Goal: Check status: Check status

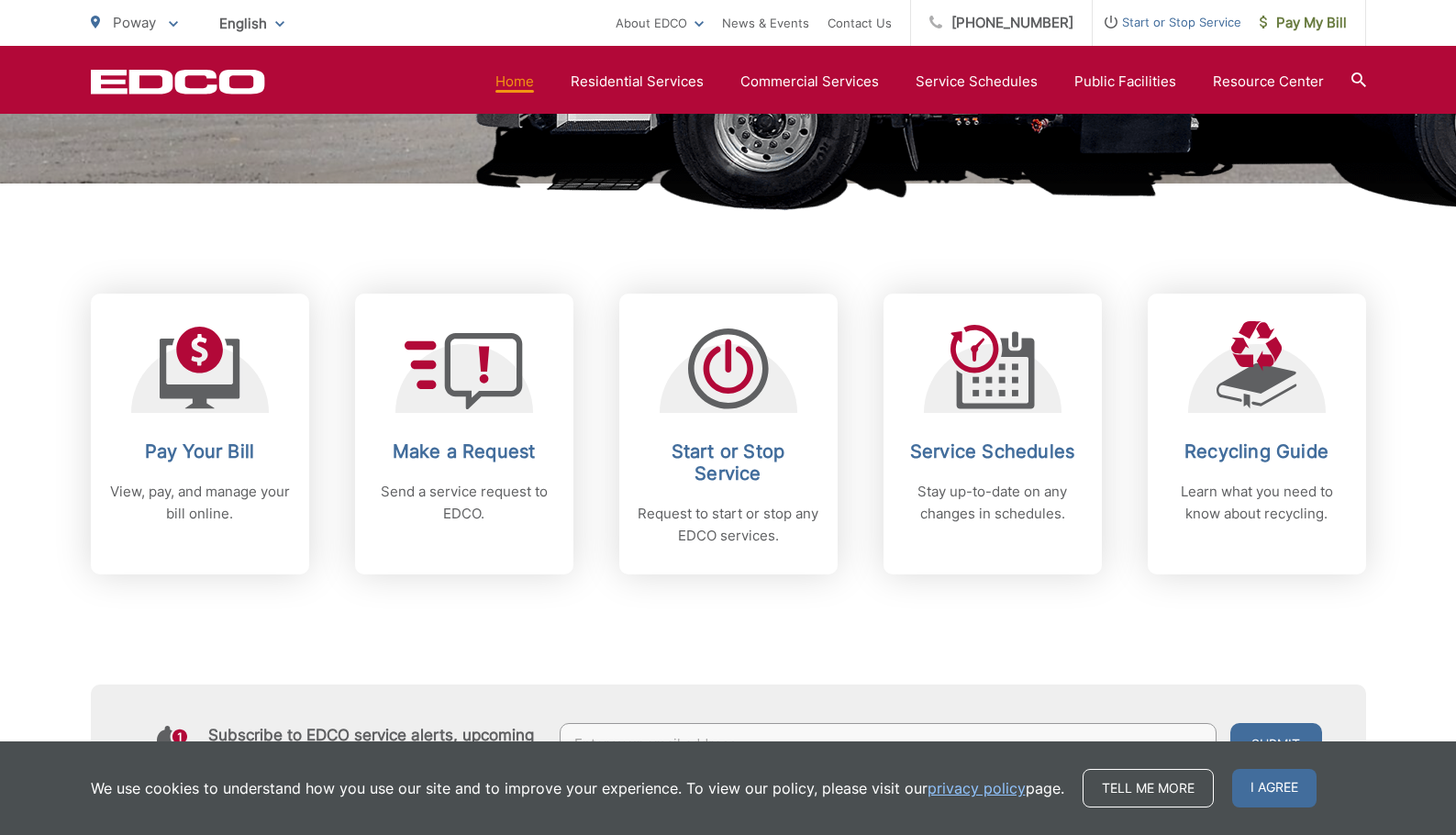
scroll to position [643, 0]
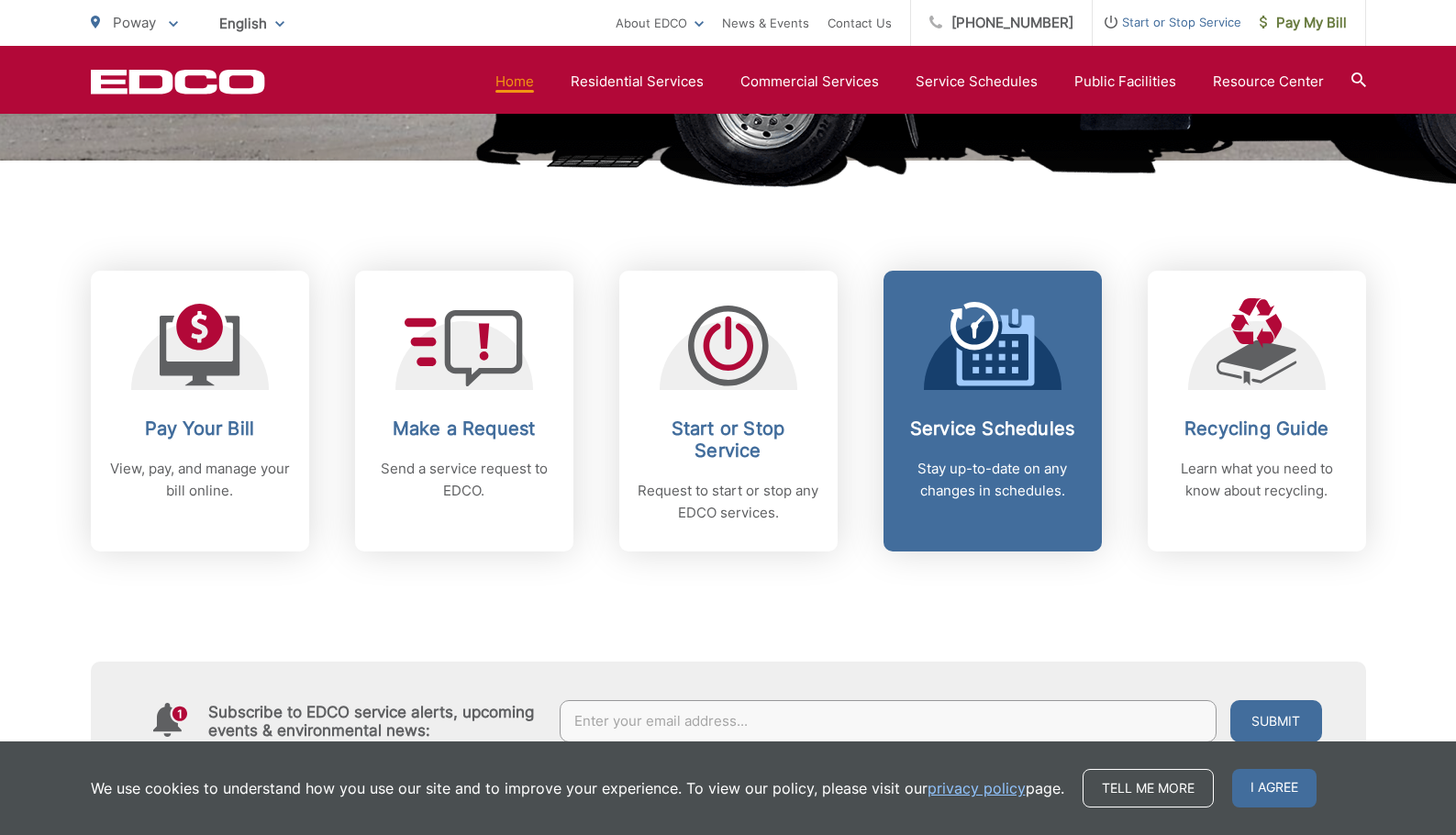
click at [964, 453] on div "Service Schedules Stay up-to-date on any changes in schedules." at bounding box center [993, 460] width 181 height 84
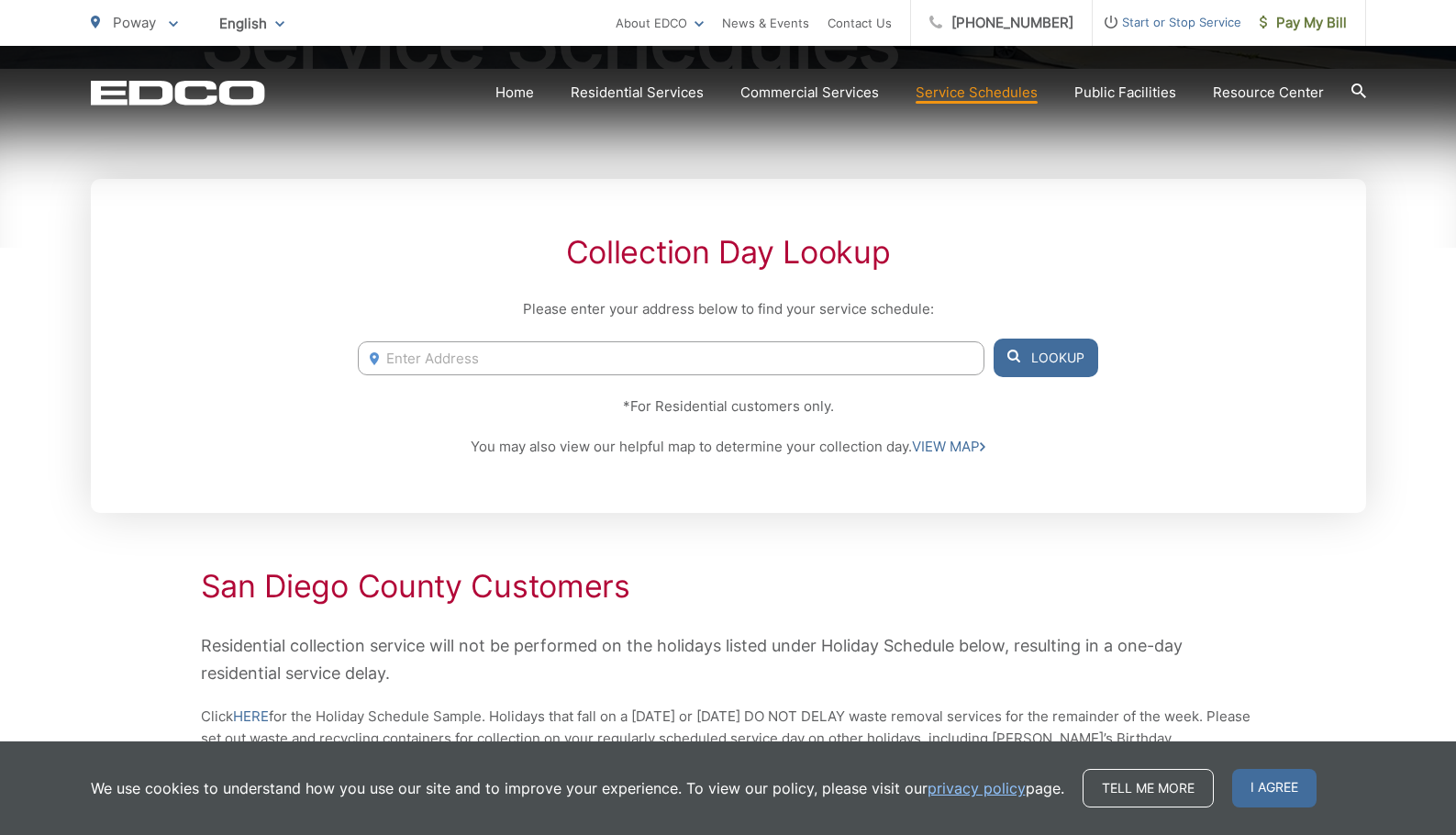
scroll to position [367, 0]
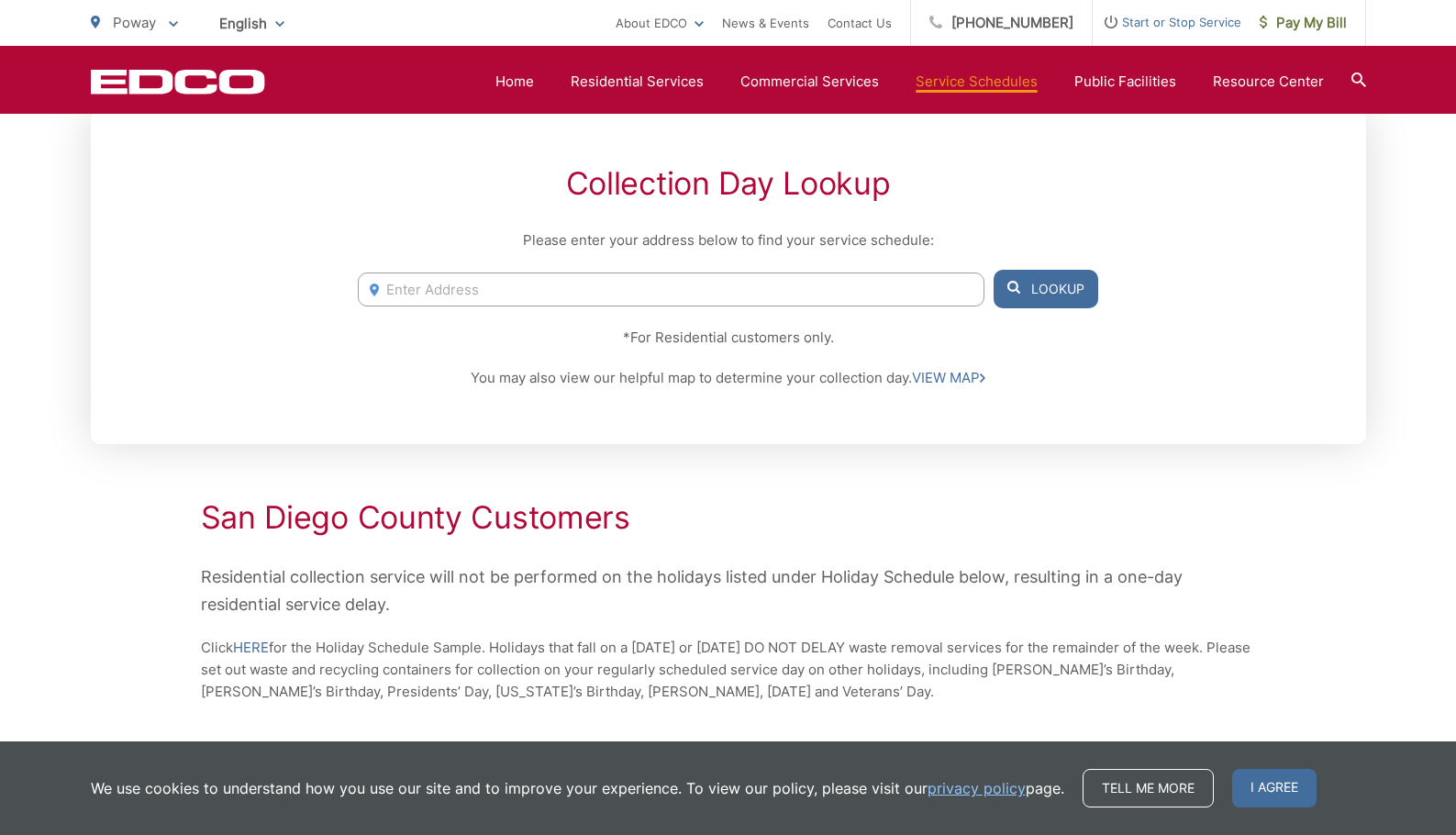
click at [488, 284] on input "Enter Address" at bounding box center [671, 290] width 626 height 34
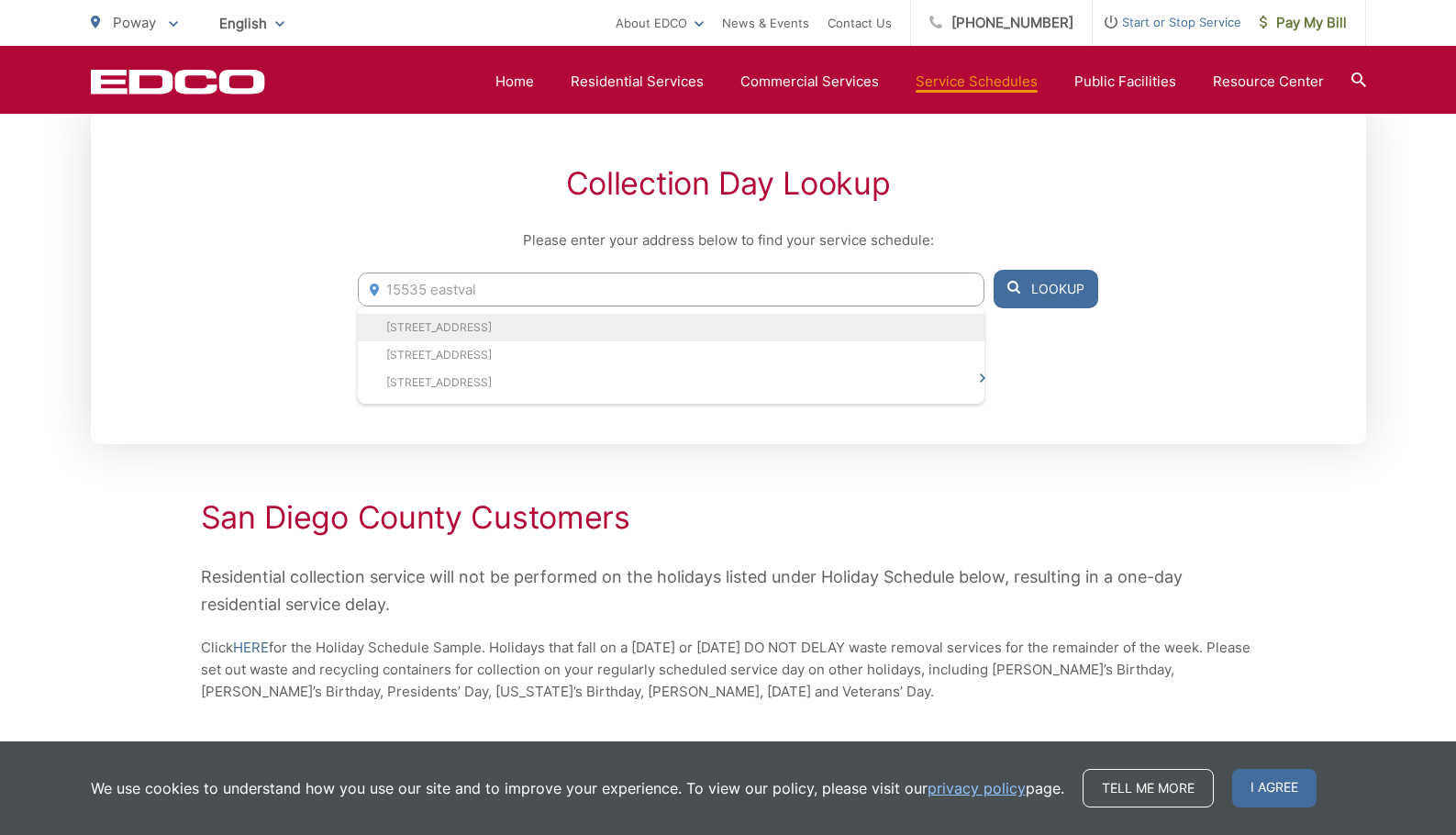
click at [453, 325] on li "15535 Eastvale Road, Poway, CA, 92064" at bounding box center [671, 327] width 626 height 27
type input "15535 Eastvale Road, Poway, CA, 92064"
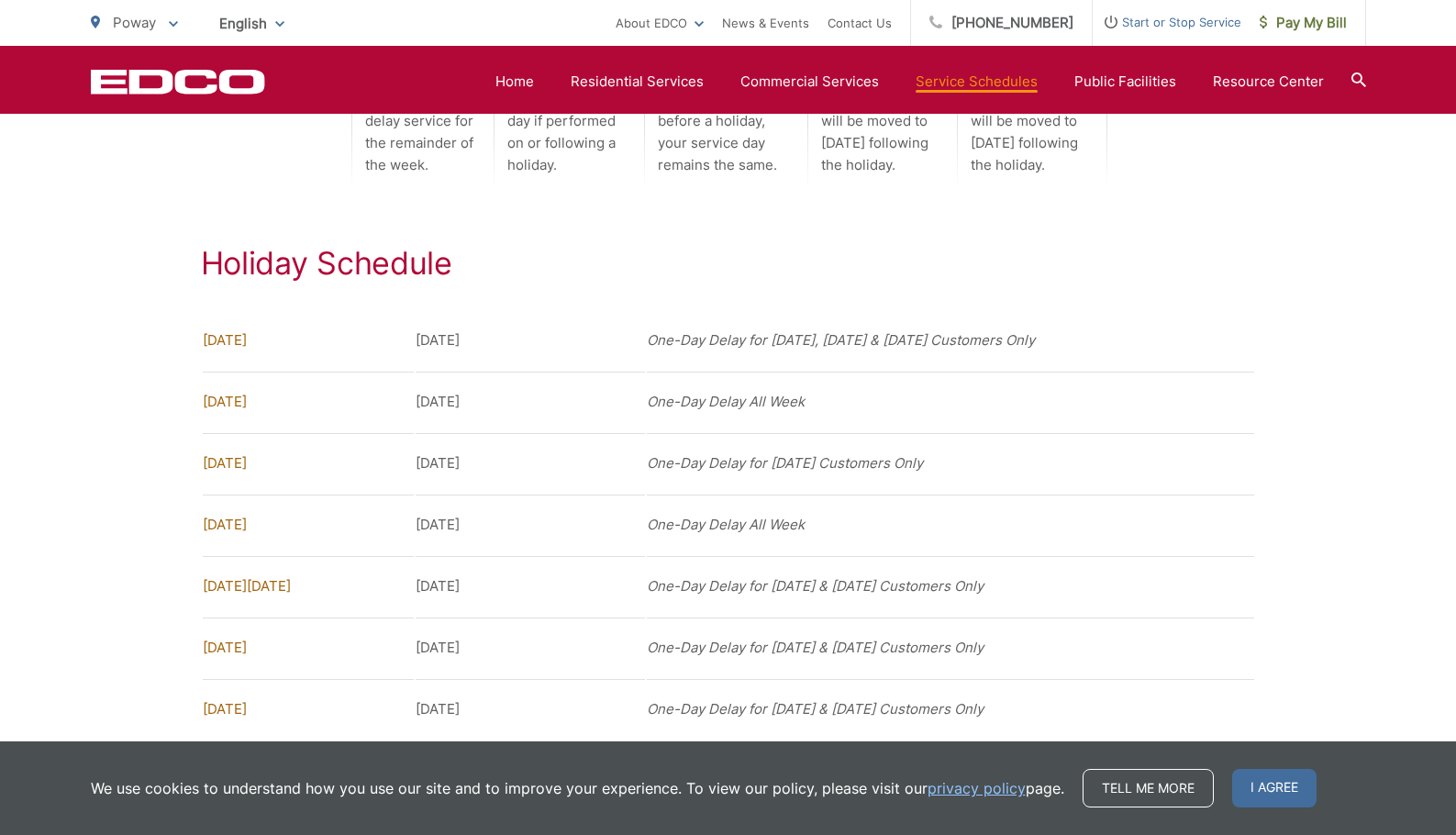
scroll to position [1193, 0]
